Goal: Task Accomplishment & Management: Complete application form

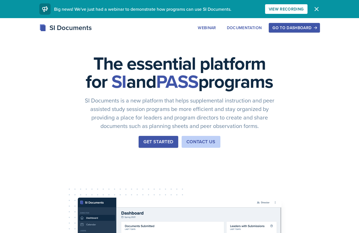
click at [280, 29] on div "Go to Dashboard" at bounding box center [295, 27] width 44 height 5
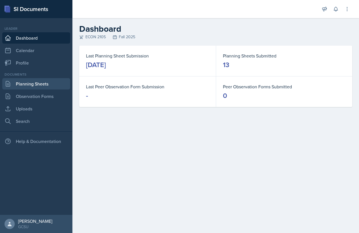
click at [39, 85] on link "Planning Sheets" at bounding box center [36, 83] width 68 height 11
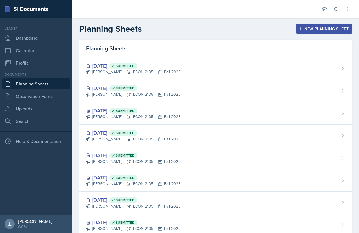
click at [317, 27] on div "New Planning Sheet" at bounding box center [324, 29] width 49 height 5
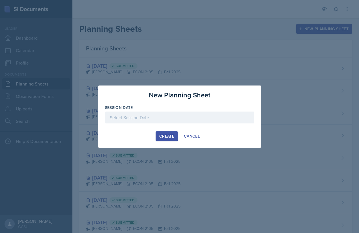
click at [160, 118] on div at bounding box center [180, 118] width 150 height 12
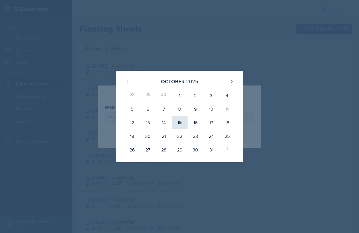
click at [184, 120] on div "15" at bounding box center [180, 123] width 16 height 14
type input "[DATE]"
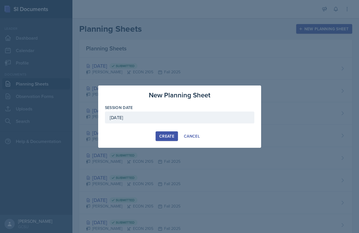
click at [175, 134] on button "Create" at bounding box center [167, 136] width 22 height 10
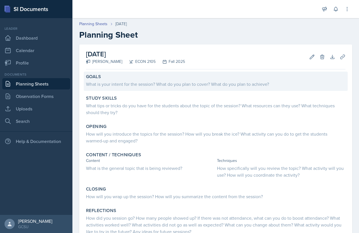
click at [113, 80] on div "What is your intent for the session? What do you plan to cover? What do you pla…" at bounding box center [216, 84] width 260 height 8
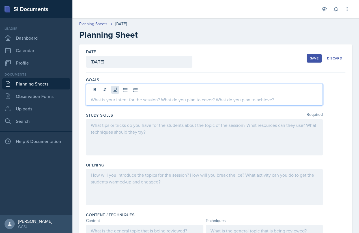
click at [119, 91] on div at bounding box center [204, 95] width 237 height 22
click at [193, 56] on div "Date [DATE] [DATE] 28 29 30 1 2 3 4 5 6 7 8 9 10 11 12 13 14 15 16 17 18 19 20 …" at bounding box center [140, 58] width 109 height 19
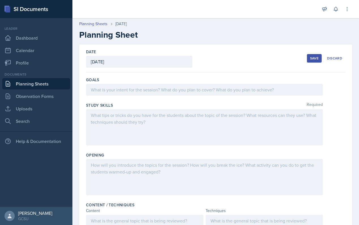
click at [112, 89] on div at bounding box center [204, 90] width 237 height 12
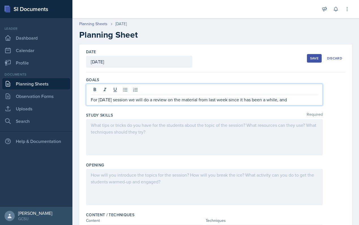
click at [301, 100] on p "For [DATE] session we will do a review on the material from last week since it …" at bounding box center [204, 99] width 227 height 7
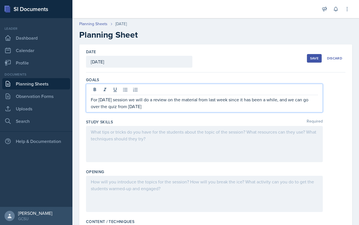
click at [268, 139] on div at bounding box center [204, 144] width 237 height 36
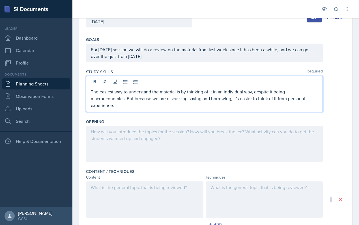
scroll to position [42, 0]
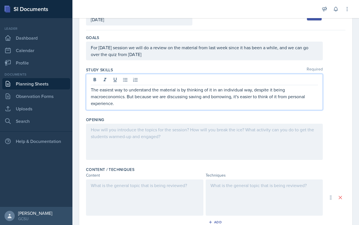
click at [126, 138] on div at bounding box center [204, 142] width 237 height 36
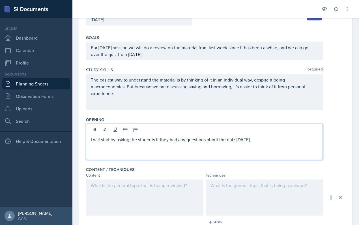
click at [90, 148] on div "I will start by asking the students if they had any questions about the quiz [D…" at bounding box center [204, 142] width 237 height 36
click at [97, 134] on div at bounding box center [204, 130] width 227 height 9
click at [97, 138] on p "I will start by asking the students if they had any questions about the quiz [D…" at bounding box center [204, 139] width 227 height 7
click at [94, 141] on p "I will start by asking the students if they had any questions about the quiz [D…" at bounding box center [204, 139] width 227 height 7
click at [256, 139] on p "I will start by asking the students if they had any questions about the quiz [D…" at bounding box center [204, 139] width 227 height 7
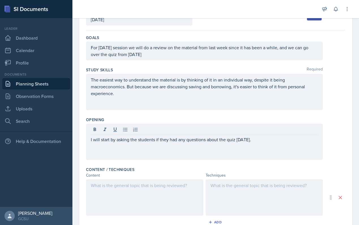
click at [268, 148] on div "I will start by asking the students if they had any questions about the quiz [D…" at bounding box center [204, 142] width 237 height 36
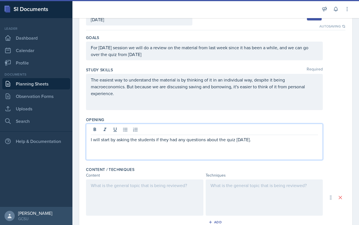
click at [268, 148] on div "I will start by asking the students if they had any questions about the quiz [D…" at bounding box center [204, 142] width 237 height 36
click at [261, 144] on div "I will start by asking the students if they had any questions about the quiz [D…" at bounding box center [204, 142] width 237 height 36
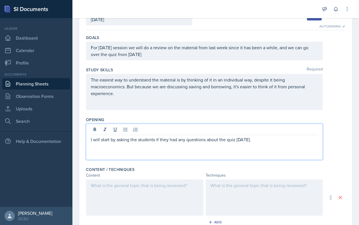
click at [261, 144] on div "I will start by asking the students if they had any questions about the quiz [D…" at bounding box center [204, 142] width 237 height 36
click at [309, 140] on p "I will start by asking the students if they had any questions about the quiz [D…" at bounding box center [204, 139] width 227 height 7
click at [145, 184] on div at bounding box center [145, 198] width 118 height 36
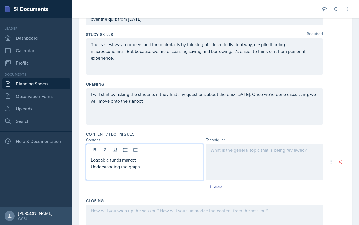
scroll to position [80, 0]
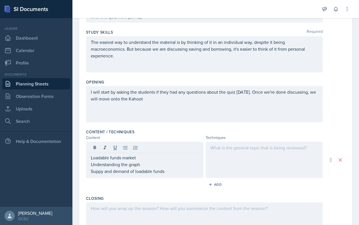
click at [250, 165] on div at bounding box center [265, 160] width 118 height 36
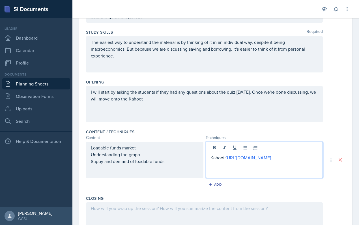
click at [340, 187] on div "Add" at bounding box center [216, 185] width 260 height 11
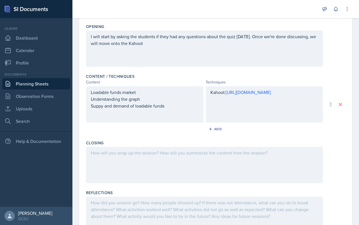
scroll to position [136, 0]
click at [202, 161] on div at bounding box center [204, 164] width 237 height 36
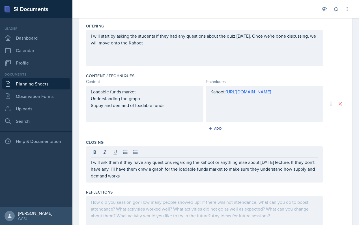
click at [197, 198] on div at bounding box center [204, 214] width 237 height 36
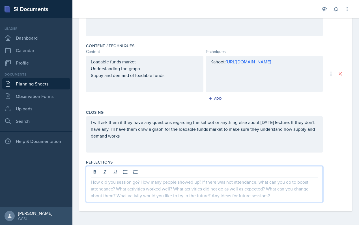
scroll to position [166, 0]
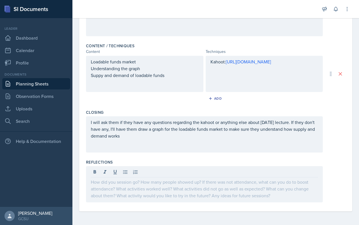
click at [330, 145] on div "I will ask them if they have any questions regarding the kahoot or anything els…" at bounding box center [216, 134] width 260 height 36
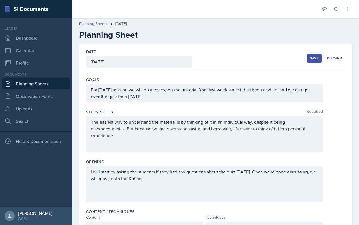
scroll to position [0, 0]
click at [314, 56] on div "Save" at bounding box center [314, 58] width 8 height 5
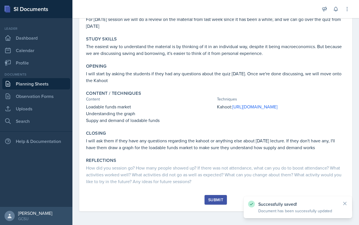
scroll to position [65, 0]
click at [211, 200] on div "Submit" at bounding box center [215, 200] width 15 height 5
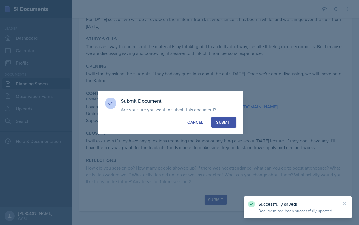
click at [228, 119] on button "Submit" at bounding box center [224, 122] width 25 height 11
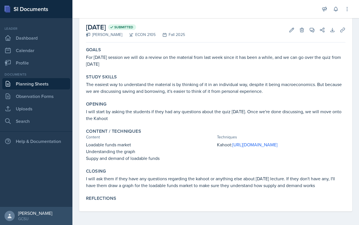
scroll to position [0, 0]
